Goal: Use online tool/utility: Utilize a website feature to perform a specific function

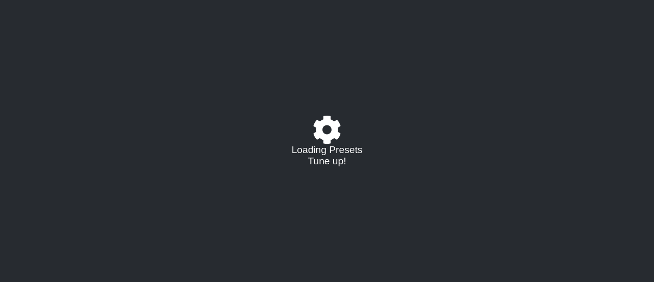
select select "/023330804210"
select select "A"
select select "D"
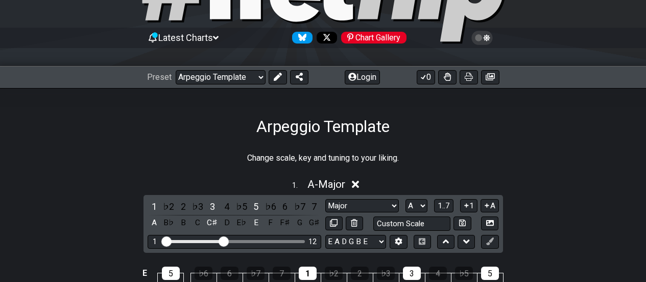
scroll to position [102, 0]
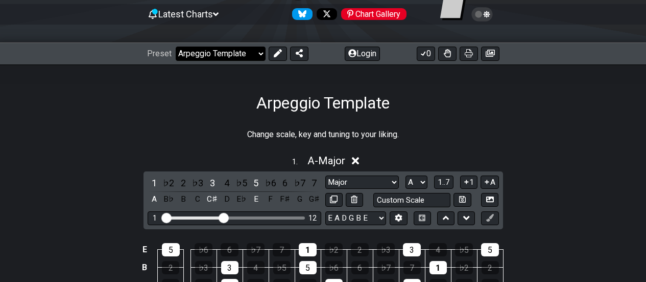
click at [262, 54] on select "Welcome to #fretflip! Arpeggio Template Custom Preset Minor Pentatonic Major Pe…" at bounding box center [221, 54] width 90 height 14
click at [176, 47] on select "Welcome to #fretflip! Arpeggio Template Custom Preset Minor Pentatonic Major Pe…" at bounding box center [221, 54] width 90 height 14
select select "/minor-pentatonic"
select select "C"
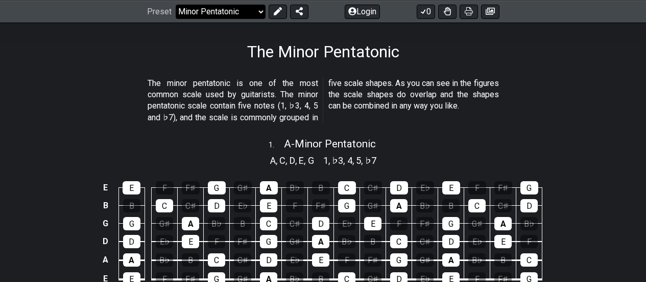
scroll to position [102, 0]
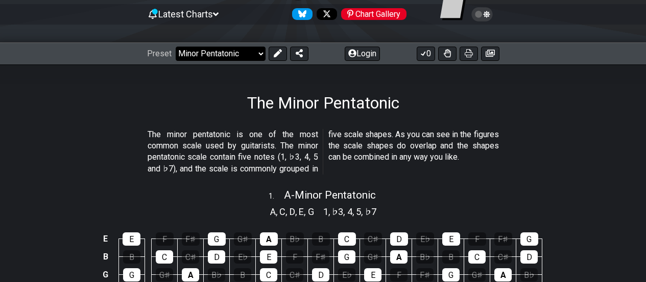
click at [260, 55] on select "Welcome to #fretflip! Arpeggio Template Custom Preset Minor Pentatonic Major Pe…" at bounding box center [221, 54] width 90 height 14
click at [176, 47] on select "Welcome to #fretflip! Arpeggio Template Custom Preset Minor Pentatonic Major Pe…" at bounding box center [221, 54] width 90 height 14
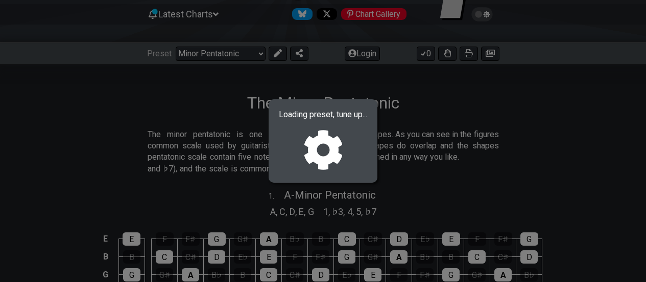
select select "/023330804210"
select select "A"
select select "D"
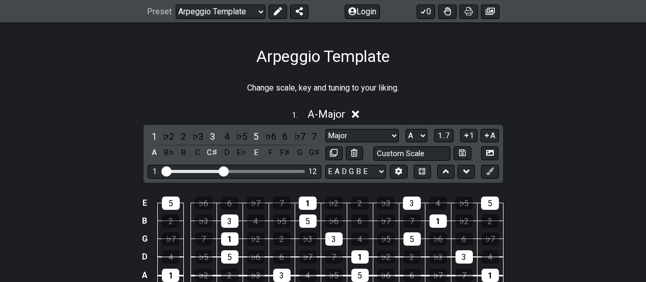
scroll to position [102, 0]
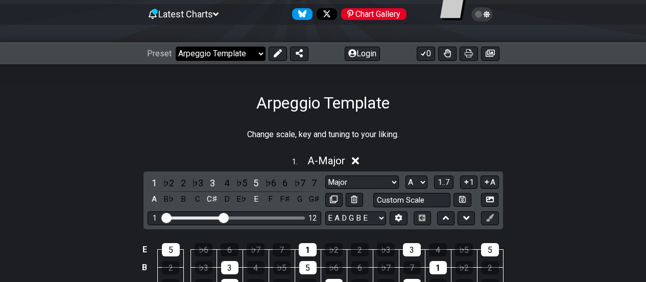
click at [259, 53] on select "Welcome to #fretflip! Arpeggio Template Custom Preset Minor Pentatonic Major Pe…" at bounding box center [221, 54] width 90 height 14
click at [176, 47] on select "Welcome to #fretflip! Arpeggio Template Custom Preset Minor Pentatonic Major Pe…" at bounding box center [221, 54] width 90 height 14
select select "/minor-pentatonic"
select select "C"
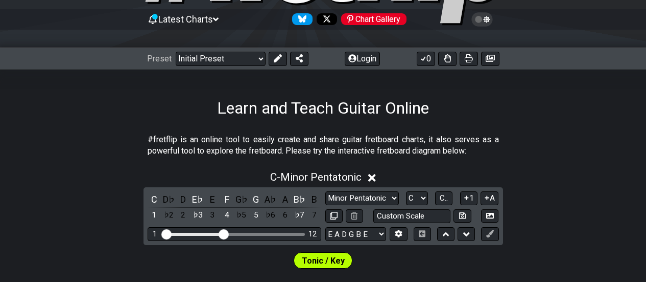
scroll to position [102, 0]
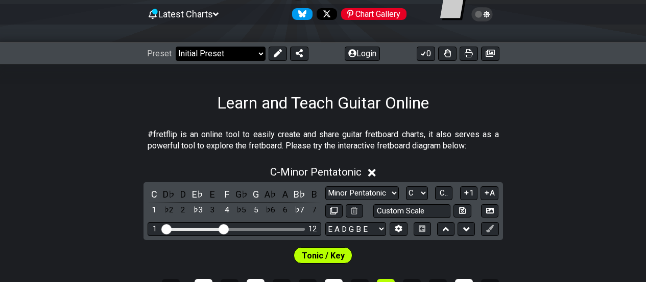
click at [261, 54] on select "Welcome to #fretflip! Initial Preset Custom Preset Minor Pentatonic Major Penta…" at bounding box center [221, 54] width 90 height 14
click at [176, 47] on select "Welcome to #fretflip! Initial Preset Custom Preset Minor Pentatonic Major Penta…" at bounding box center [221, 54] width 90 height 14
select select "/minor-pentatonic"
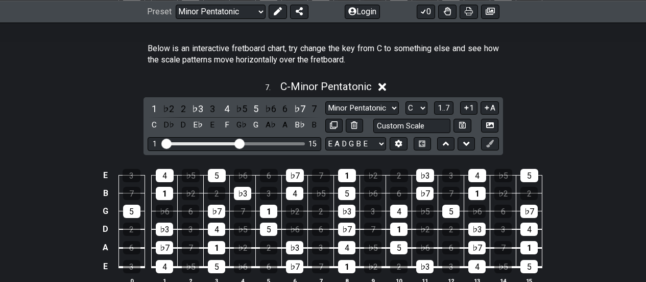
scroll to position [1389, 0]
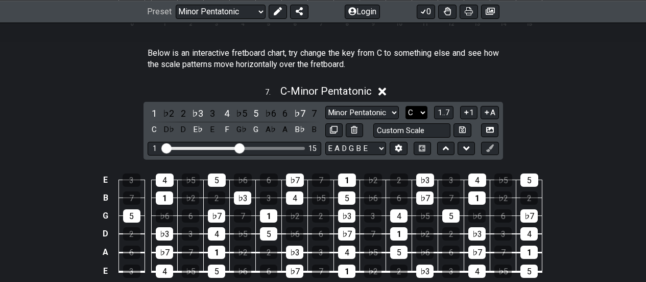
click at [424, 114] on select "A♭ A A♯ B♭ B C C♯ D♭ D D♯ E♭ E F F♯ G♭ G G♯" at bounding box center [417, 113] width 22 height 14
select select "G"
click at [406, 107] on select "A♭ A A♯ B♭ B C C♯ D♭ D D♯ E♭ E F F♯ G♭ G G♯" at bounding box center [417, 113] width 22 height 14
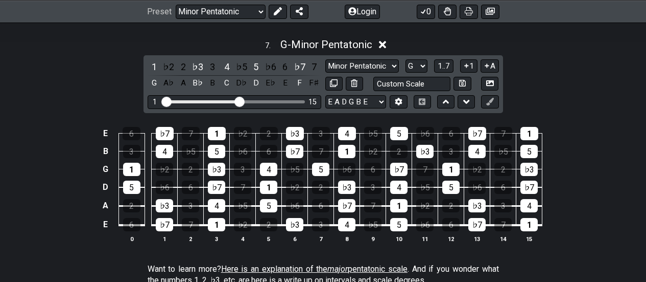
scroll to position [1441, 0]
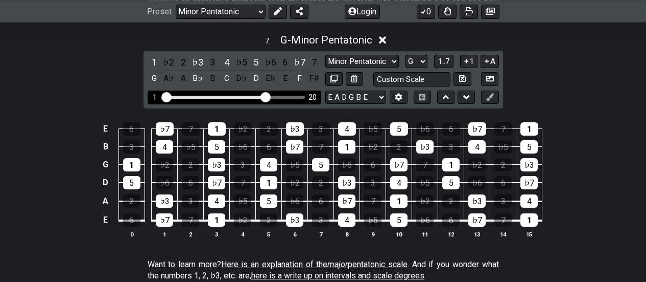
drag, startPoint x: 243, startPoint y: 99, endPoint x: 268, endPoint y: 99, distance: 24.5
click at [268, 96] on input "Visible fret range" at bounding box center [234, 96] width 145 height 0
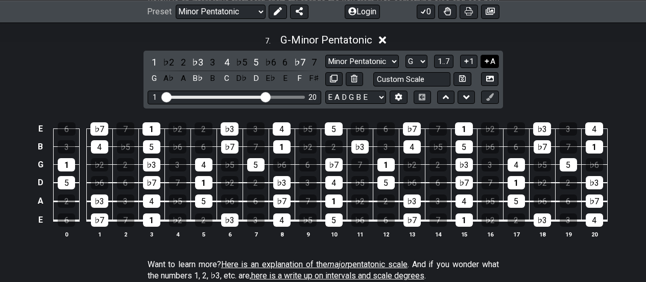
click at [488, 59] on icon at bounding box center [487, 61] width 10 height 8
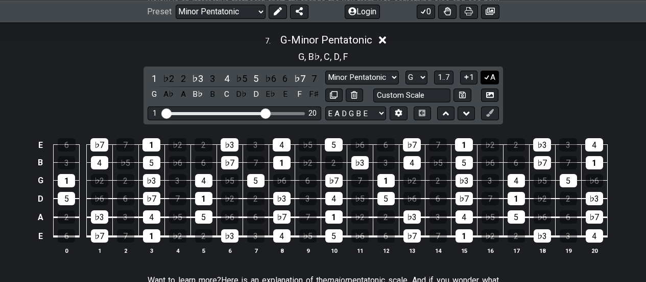
click at [488, 75] on button "A" at bounding box center [490, 78] width 18 height 14
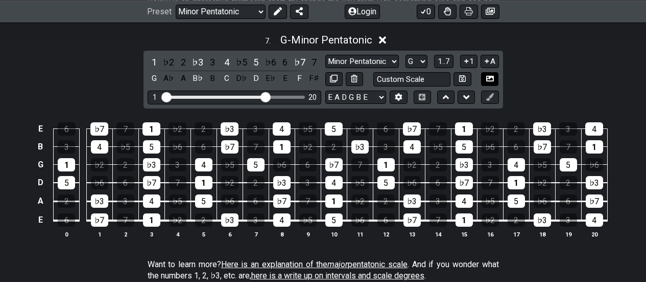
click at [488, 75] on button at bounding box center [489, 79] width 17 height 14
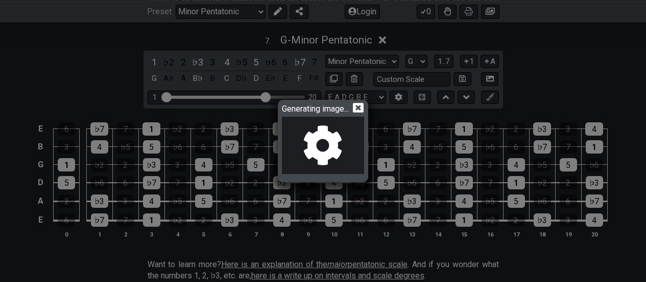
click at [363, 104] on icon at bounding box center [358, 108] width 11 height 10
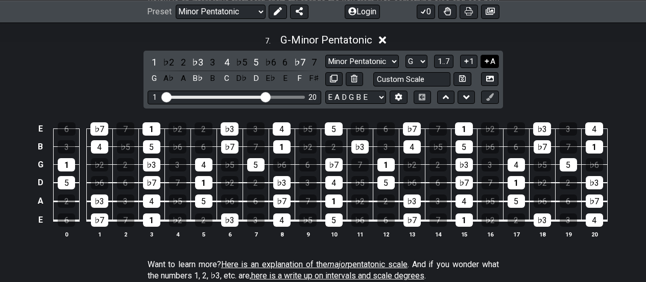
click at [494, 64] on button "A" at bounding box center [490, 62] width 18 height 14
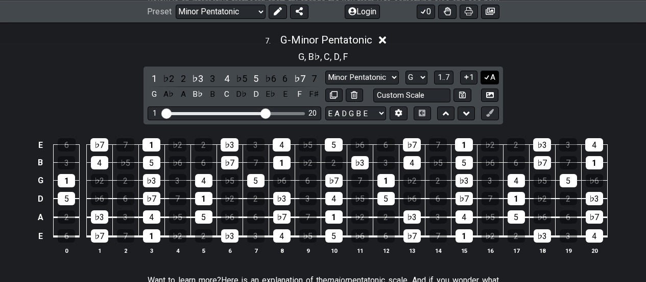
click at [492, 76] on button "A" at bounding box center [490, 78] width 18 height 14
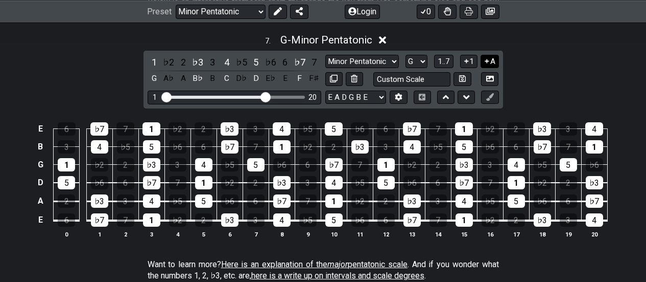
click at [489, 62] on icon at bounding box center [487, 61] width 4 height 4
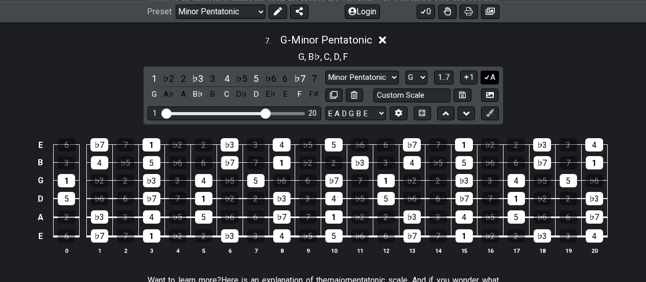
click at [492, 75] on button "A" at bounding box center [490, 78] width 18 height 14
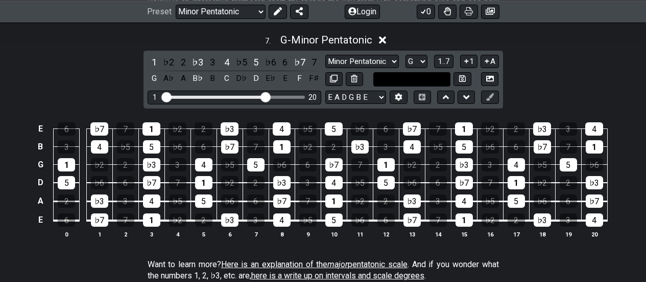
click at [429, 81] on input "text" at bounding box center [413, 79] width 78 height 14
type input "Custom Scale"
click at [520, 82] on div "7 . G - Minor Pentatonic 1 ♭2 2 ♭3 3 4 ♭5 5 ♭6 6 ♭7 7 G A♭ A B♭ B C D♭ D E♭ E F…" at bounding box center [323, 140] width 646 height 225
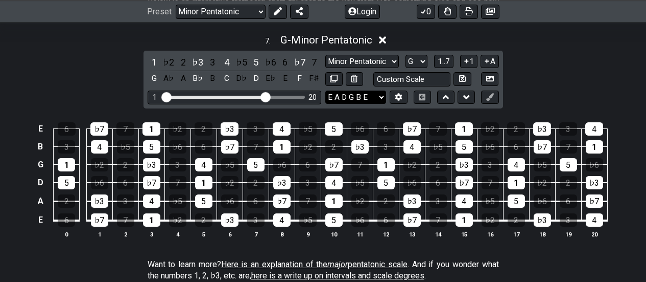
click at [384, 101] on select "E A D G B E E A D G B E E A D G B E B E A D F♯ B A D G C E A D A D G B E E♭ A♭ …" at bounding box center [356, 97] width 61 height 14
click at [424, 63] on select "A♭ A A♯ B♭ B C C♯ D♭ D D♯ E♭ E F F♯ G♭ G G♯" at bounding box center [417, 62] width 22 height 14
select select "F"
click at [406, 56] on select "A♭ A A♯ B♭ B C C♯ D♭ D D♯ E♭ E F F♯ G♭ G G♯" at bounding box center [417, 62] width 22 height 14
